Goal: Transaction & Acquisition: Purchase product/service

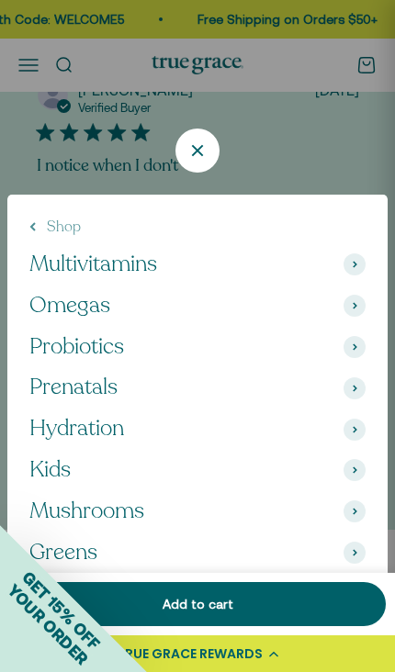
scroll to position [0, 396]
click at [84, 334] on span "Probiotics" at bounding box center [76, 347] width 95 height 27
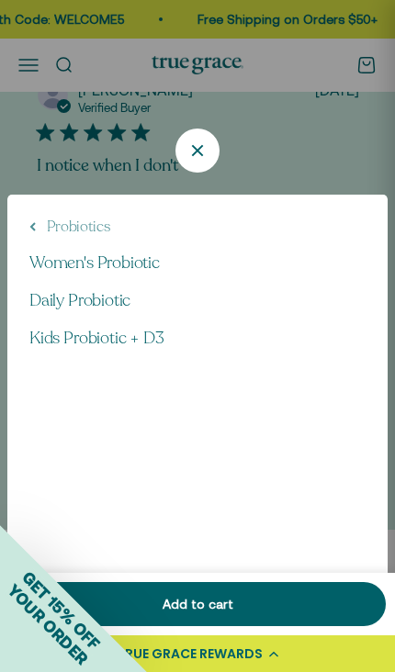
click at [131, 251] on span "Women's Probiotic" at bounding box center [94, 262] width 130 height 22
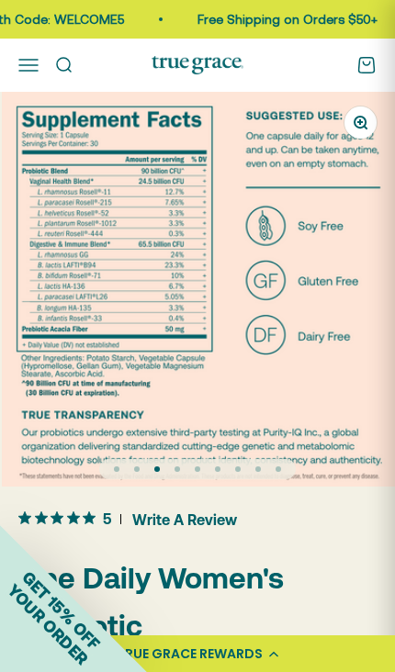
scroll to position [0, 793]
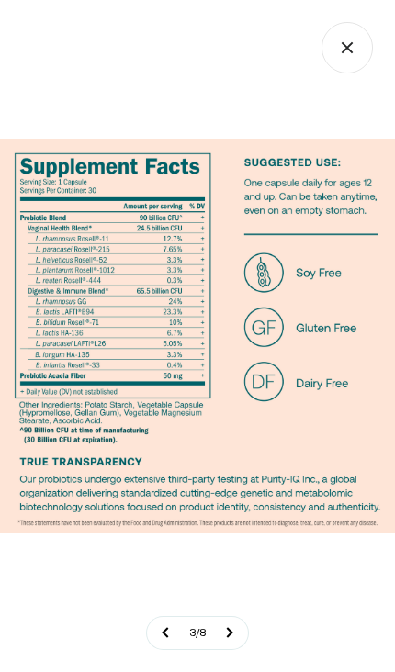
click at [154, 314] on img at bounding box center [197, 336] width 395 height 395
click at [148, 316] on img at bounding box center [197, 336] width 395 height 395
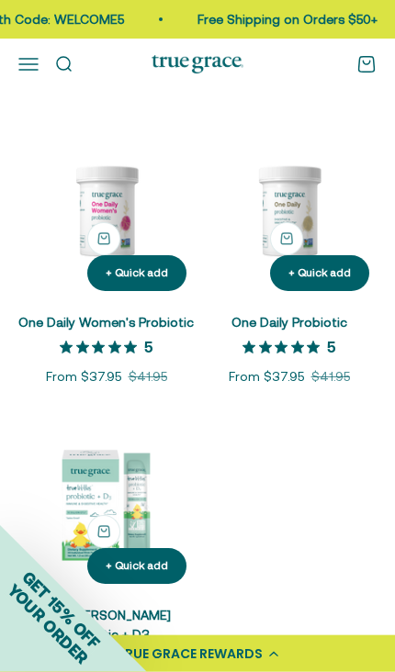
scroll to position [254, 0]
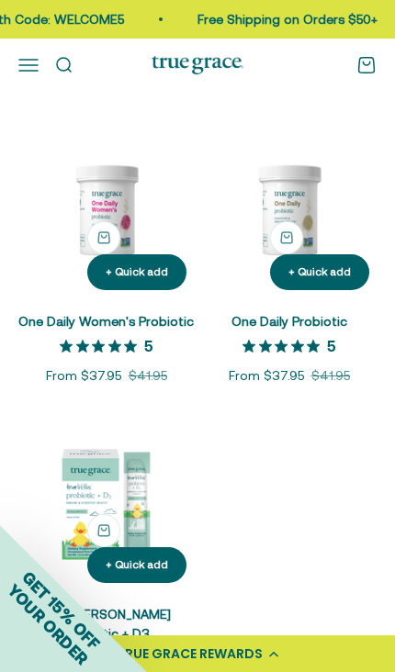
click at [307, 318] on link "One Daily Probiotic" at bounding box center [289, 321] width 116 height 15
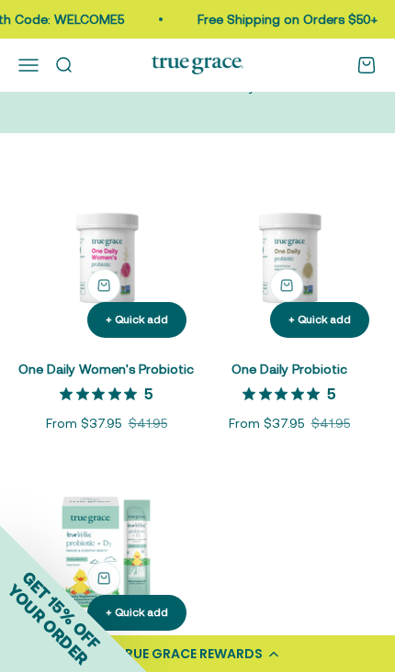
scroll to position [207, 0]
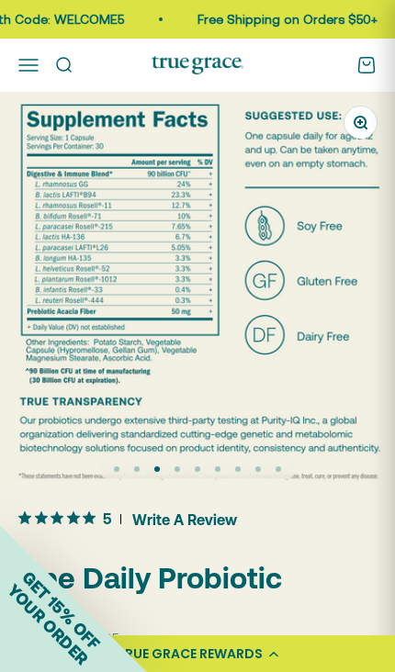
scroll to position [0, 793]
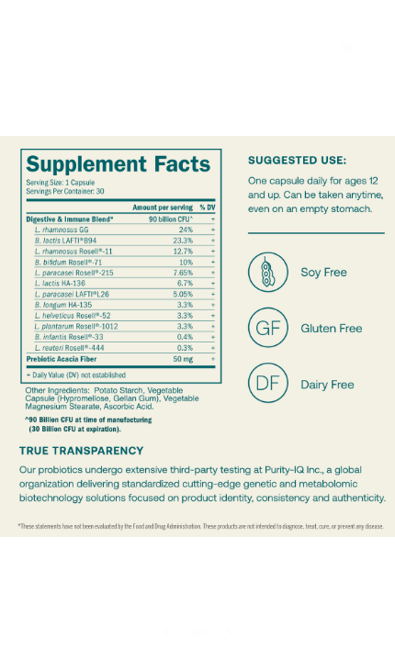
click at [330, 587] on div at bounding box center [197, 336] width 395 height 672
